Goal: Information Seeking & Learning: Check status

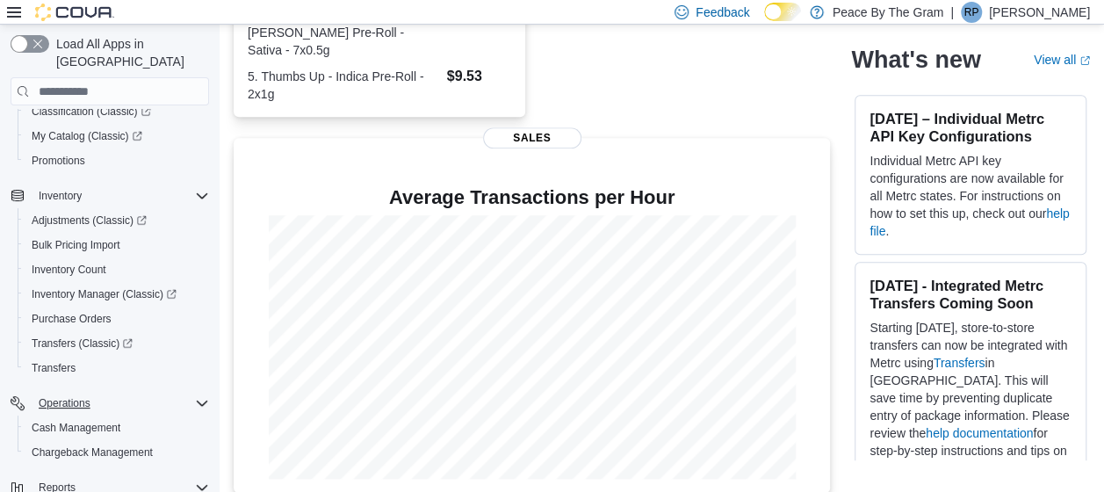
scroll to position [330, 0]
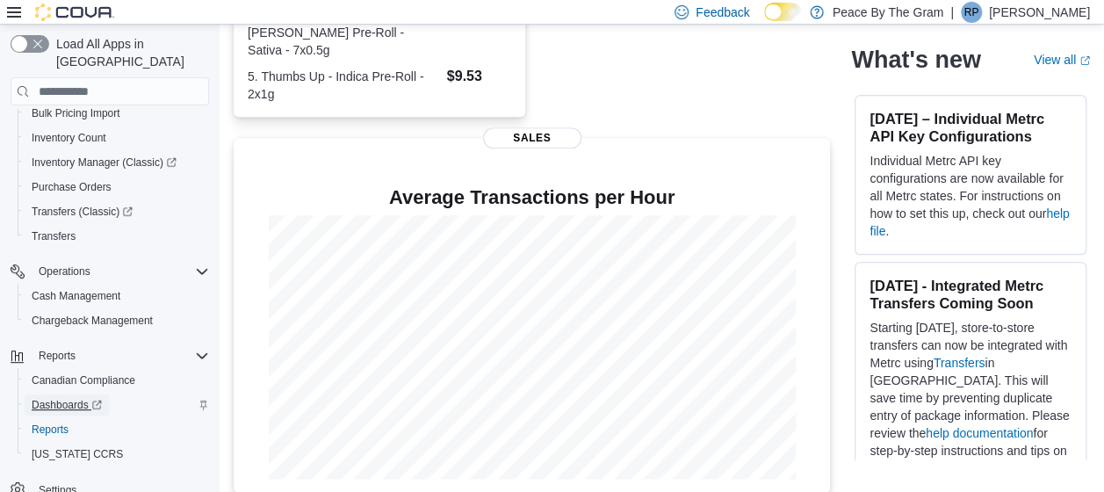
click at [72, 398] on span "Dashboards" at bounding box center [67, 405] width 70 height 14
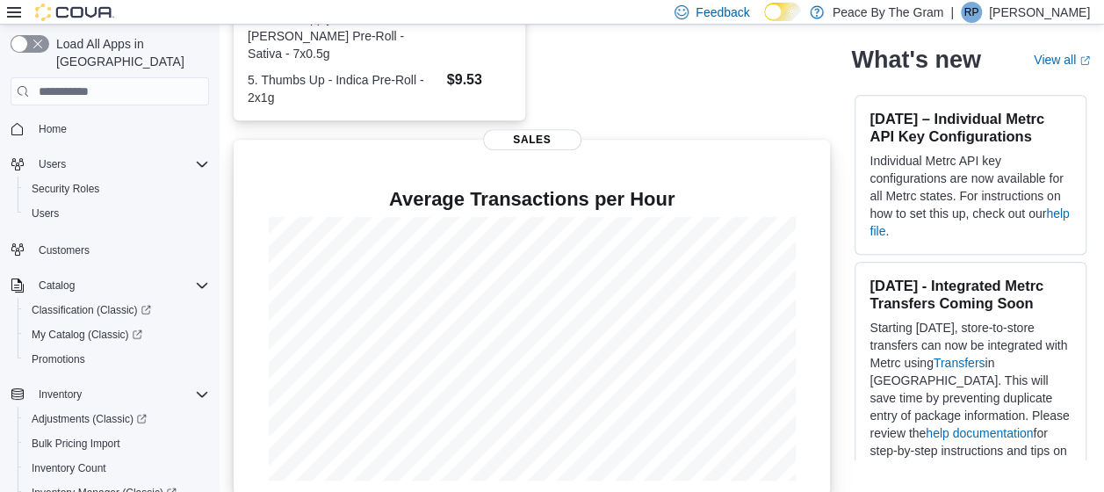
scroll to position [571, 0]
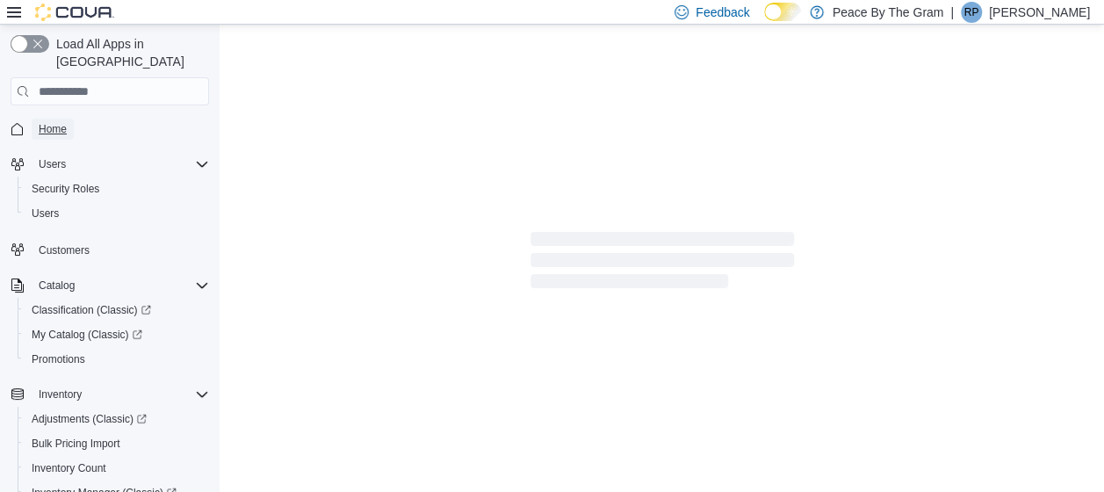
click at [54, 122] on span "Home" at bounding box center [53, 129] width 28 height 14
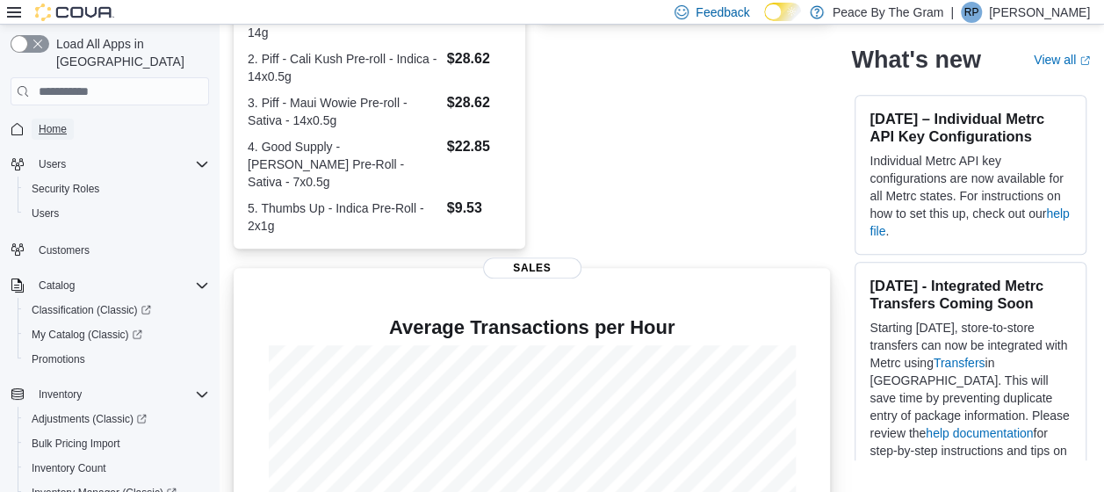
scroll to position [571, 0]
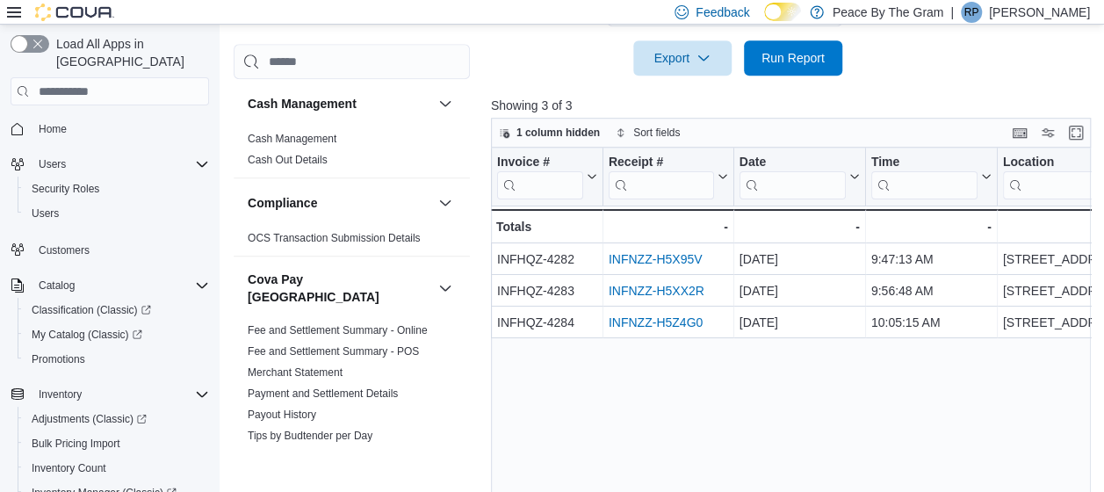
scroll to position [629, 0]
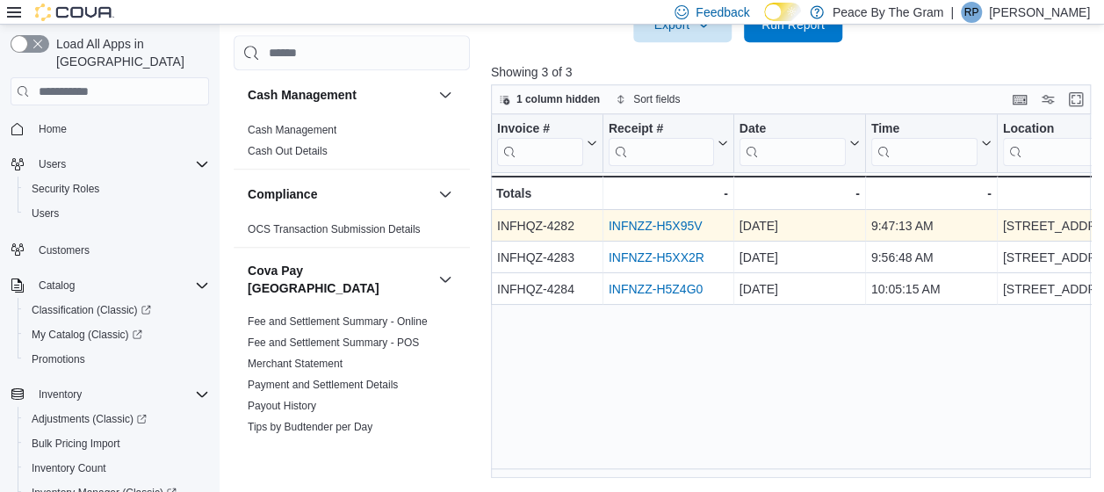
click at [654, 223] on link "INFNZZ-H5X95V" at bounding box center [656, 226] width 94 height 14
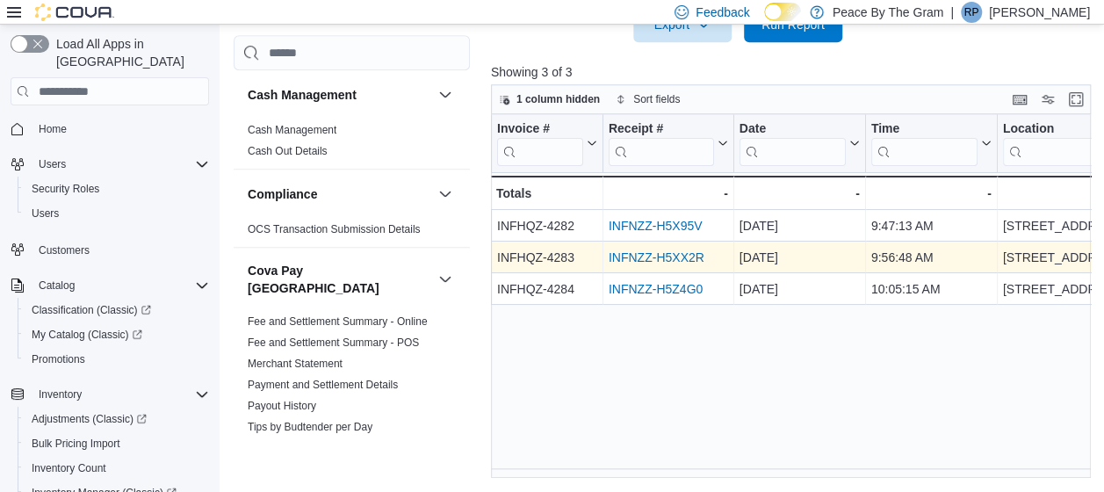
click at [678, 251] on link "INFNZZ-H5XX2R" at bounding box center [657, 257] width 96 height 14
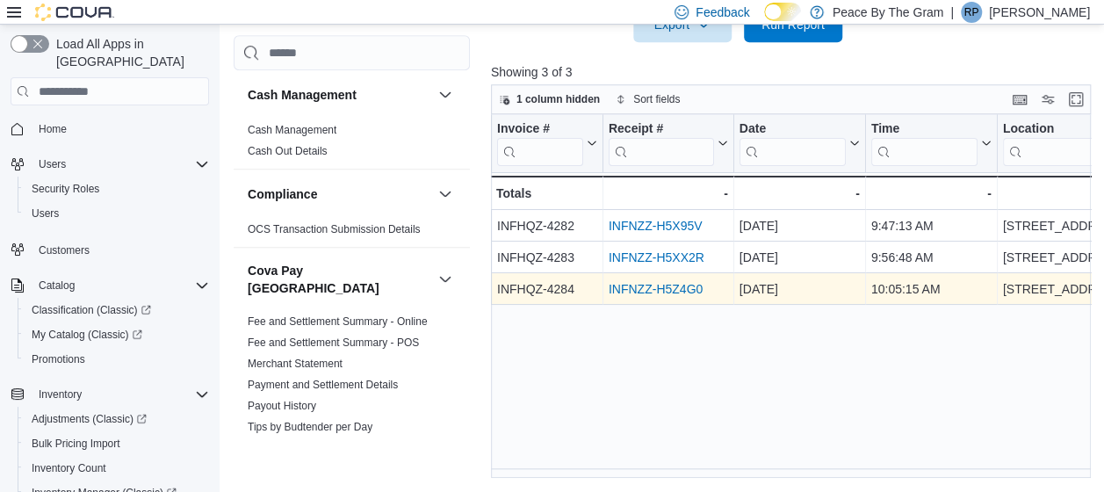
click at [634, 290] on link "INFNZZ-H5Z4G0" at bounding box center [656, 289] width 94 height 14
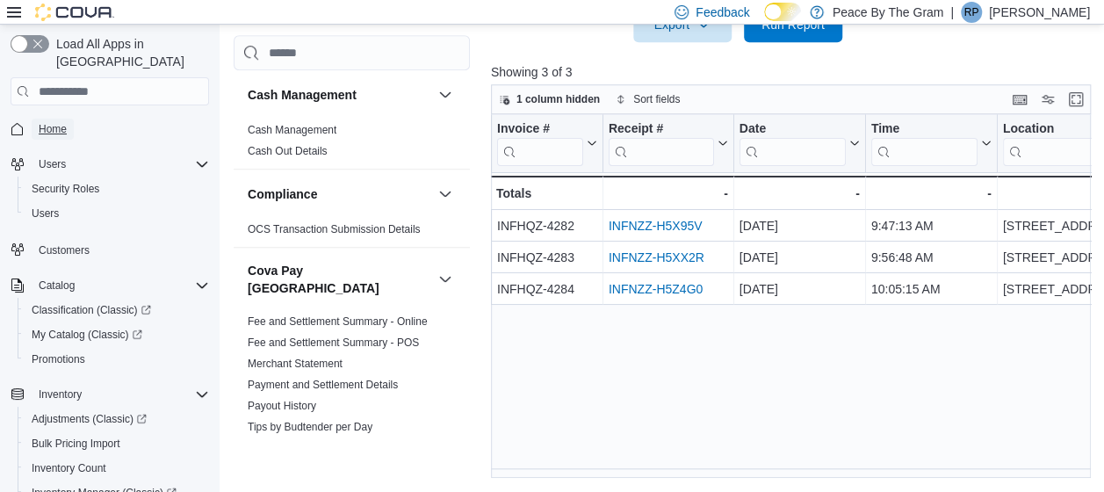
click at [67, 119] on link "Home" at bounding box center [53, 129] width 42 height 21
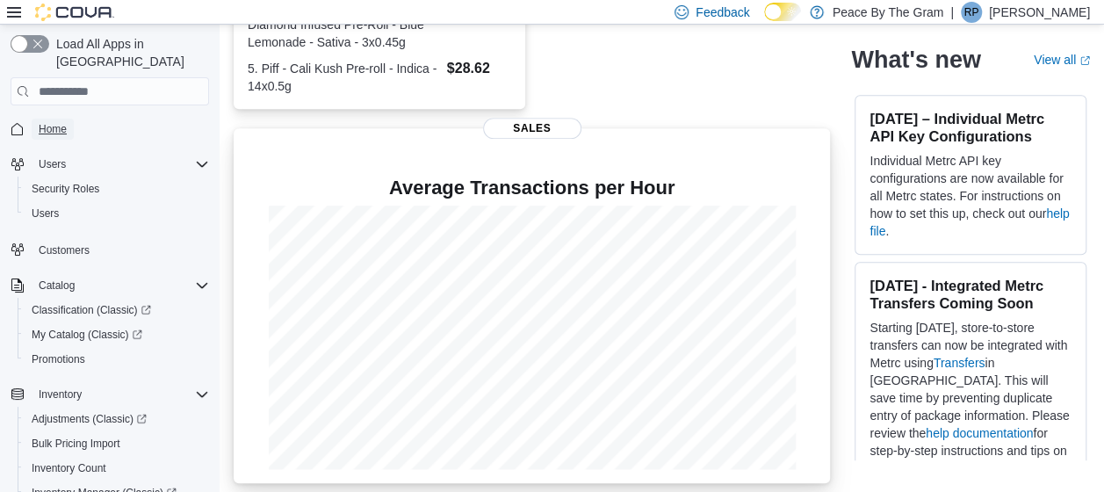
scroll to position [589, 0]
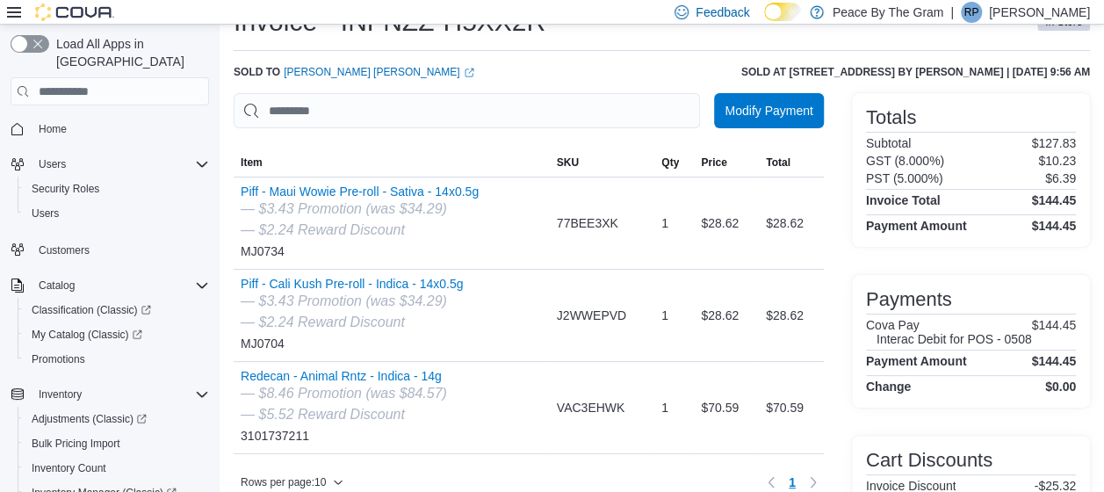
scroll to position [88, 0]
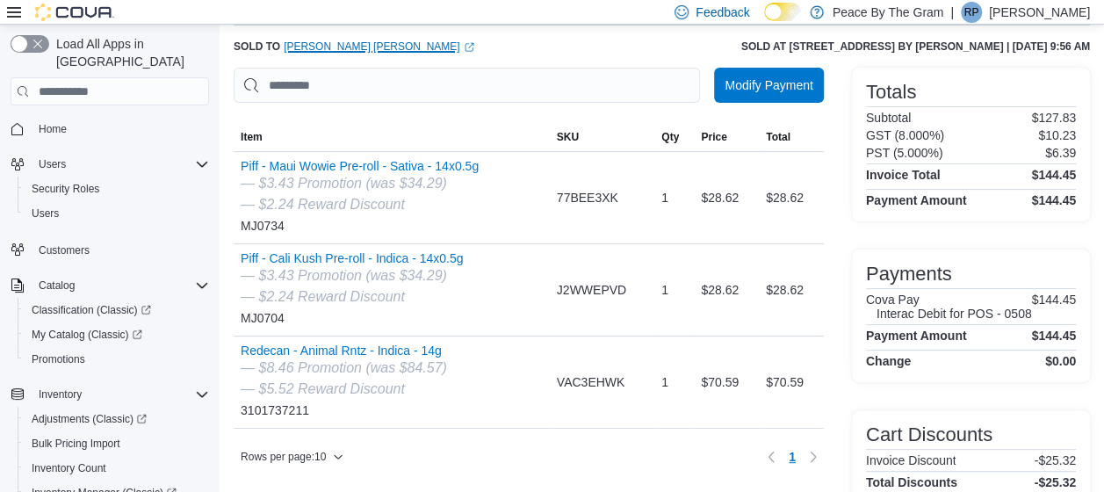
click at [331, 44] on link "Anna Marie (opens in a new tab or window)" at bounding box center [379, 47] width 190 height 14
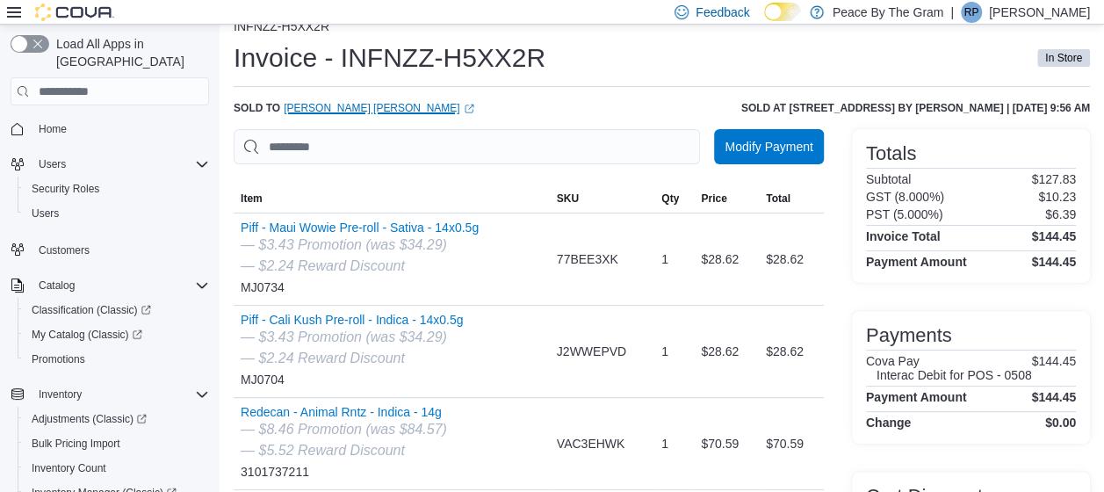
scroll to position [0, 0]
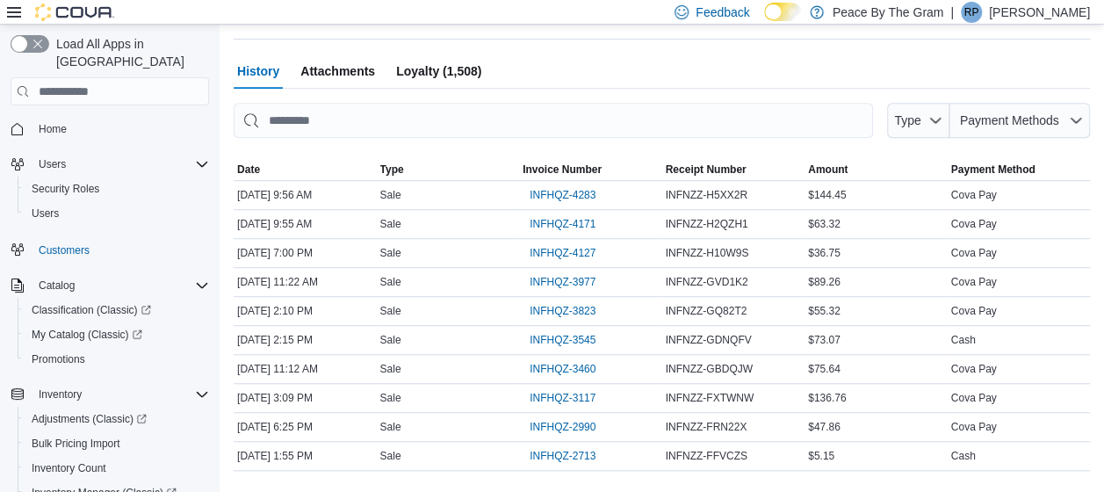
scroll to position [592, 0]
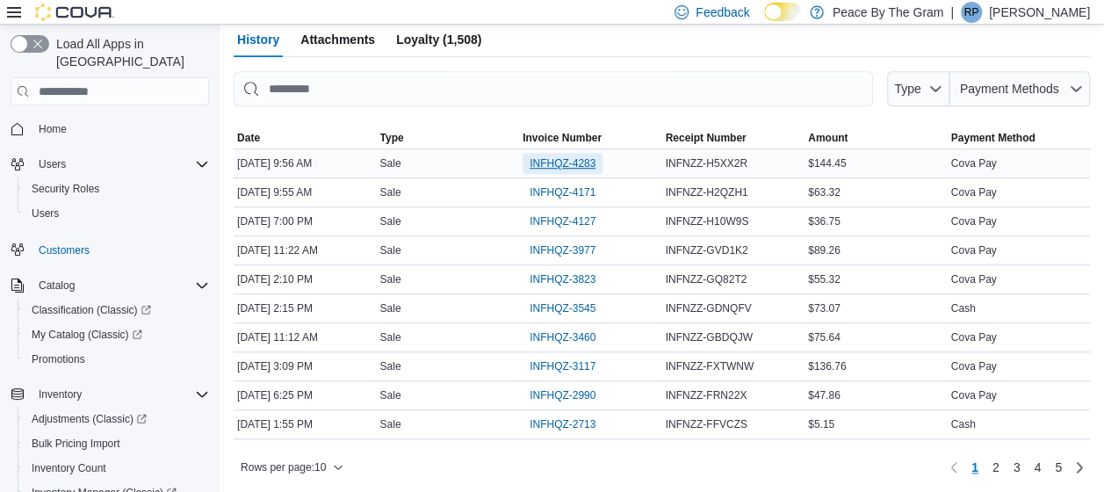
click at [557, 166] on span "INFHQZ-4283" at bounding box center [563, 163] width 66 height 14
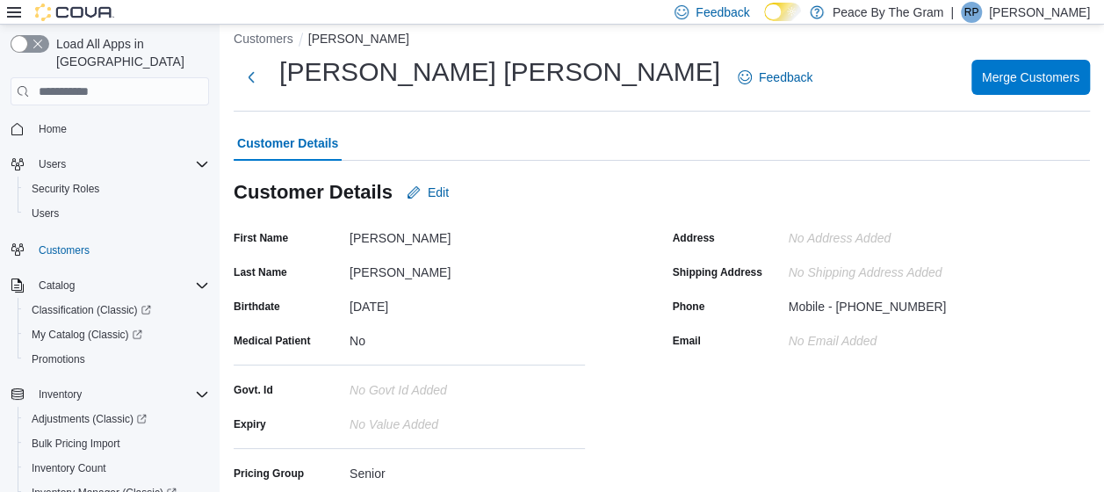
scroll to position [0, 0]
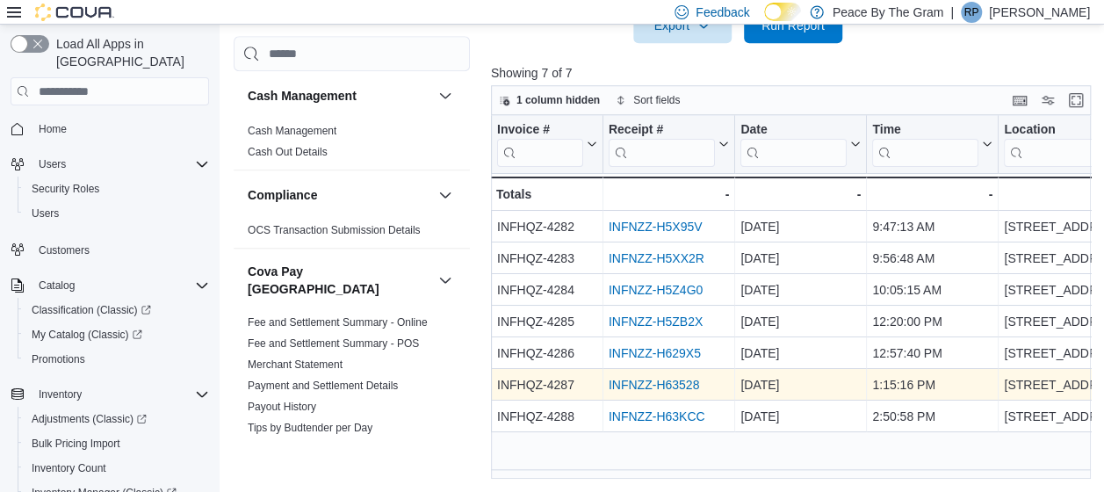
scroll to position [629, 0]
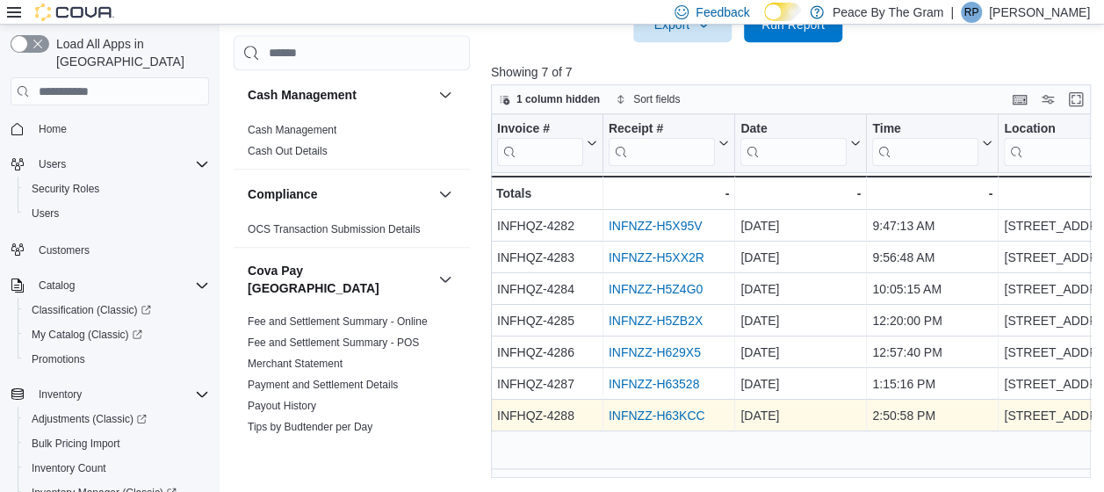
click at [639, 410] on link "INFNZZ-H63KCC" at bounding box center [657, 416] width 97 height 14
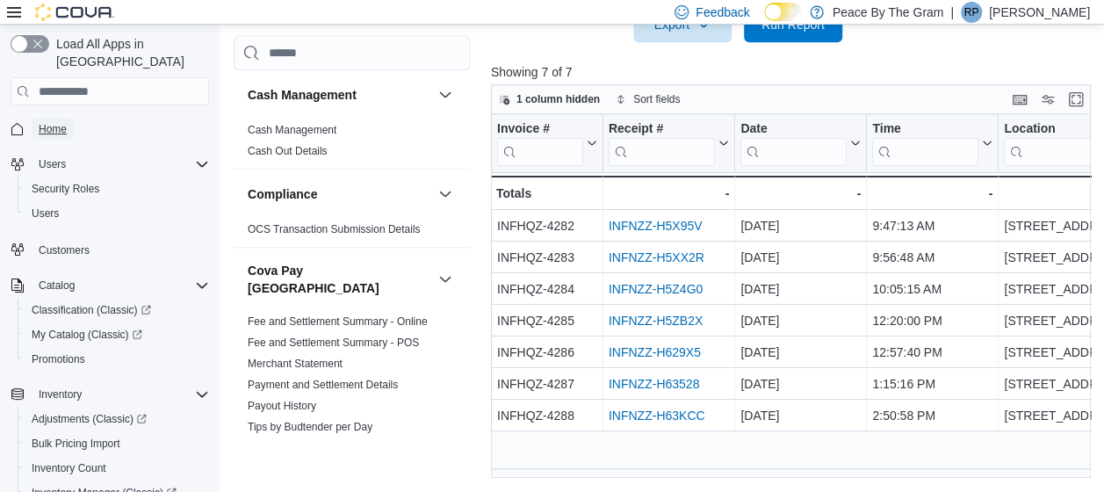
click at [54, 122] on span "Home" at bounding box center [53, 129] width 28 height 14
